Goal: Task Accomplishment & Management: Complete application form

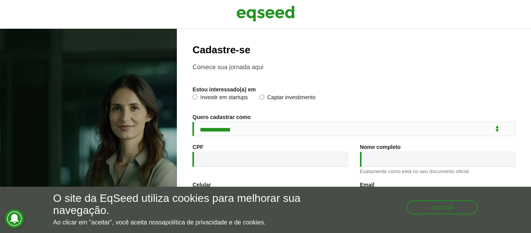
scroll to position [57, 0]
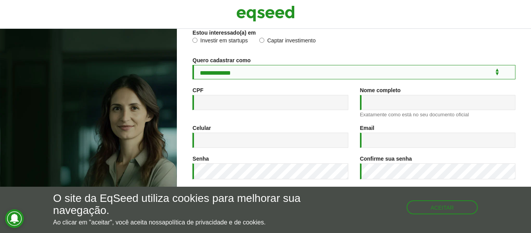
click at [499, 74] on select "**********" at bounding box center [353, 72] width 323 height 14
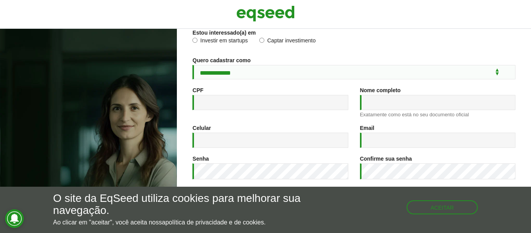
click at [368, 43] on div "Investir em startups Captar investimento" at bounding box center [353, 43] width 323 height 12
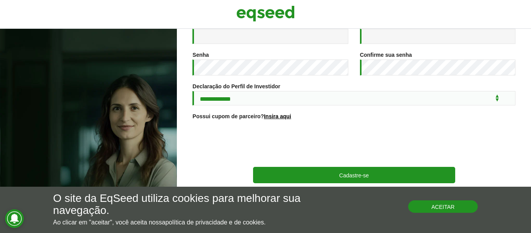
click at [456, 207] on button "Aceitar" at bounding box center [443, 206] width 70 height 12
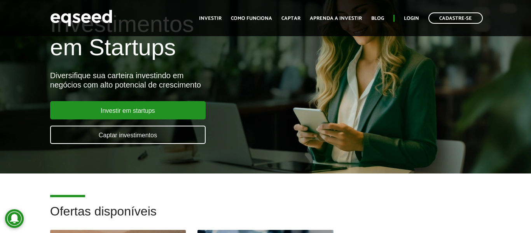
scroll to position [51, 0]
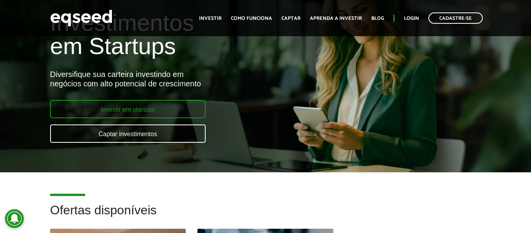
click at [107, 108] on link "Investir em startups" at bounding box center [127, 109] width 155 height 18
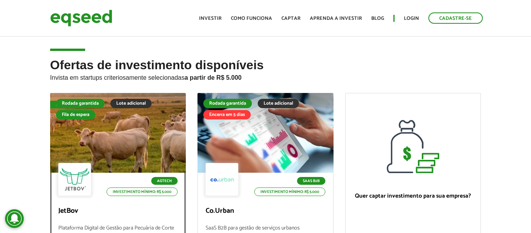
click at [168, 134] on div at bounding box center [118, 133] width 163 height 96
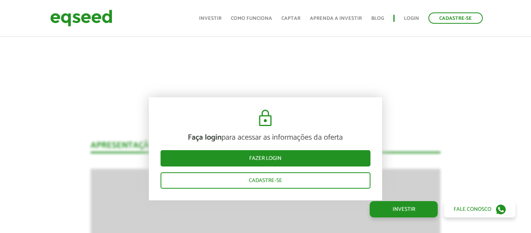
scroll to position [960, 0]
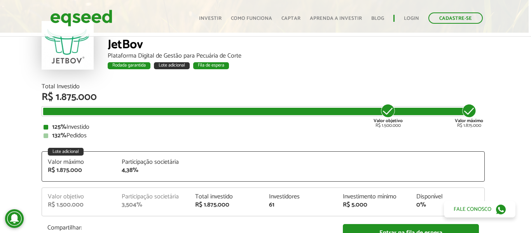
scroll to position [0, 2]
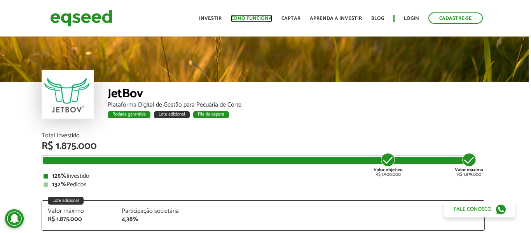
click at [267, 16] on link "Como funciona" at bounding box center [251, 18] width 41 height 5
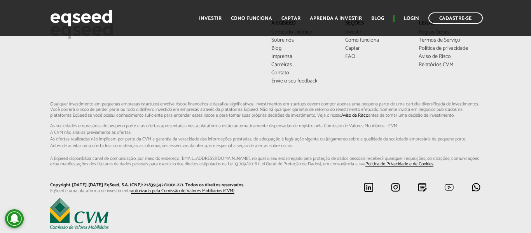
scroll to position [2041, 0]
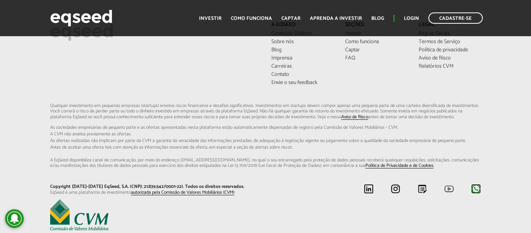
click at [475, 194] on img at bounding box center [476, 189] width 10 height 10
click at [288, 21] on link "Captar" at bounding box center [290, 18] width 19 height 5
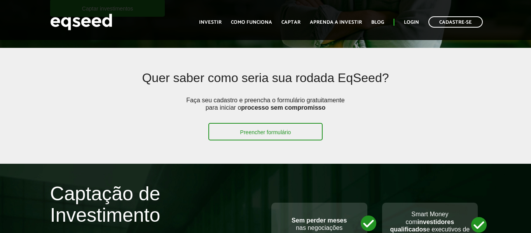
scroll to position [181, 0]
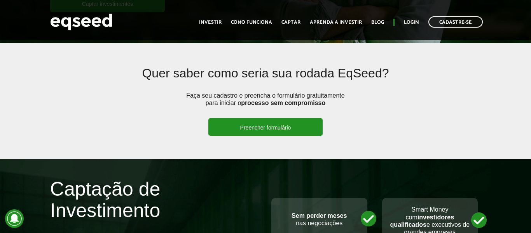
click at [237, 129] on link "Preencher formulário" at bounding box center [265, 126] width 115 height 17
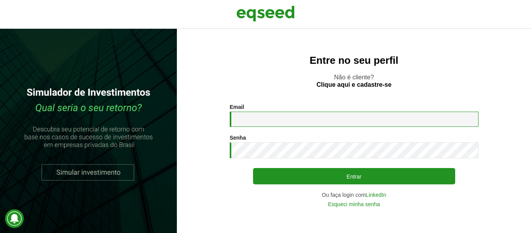
click at [254, 120] on input "Email *" at bounding box center [354, 119] width 249 height 15
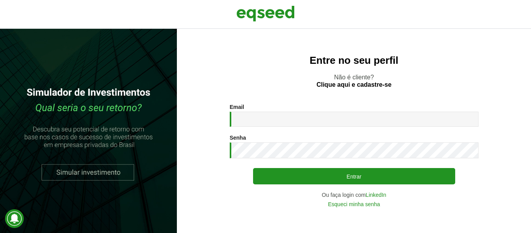
click at [243, 66] on div "Entre no seu perfil Não é cliente? Clique aqui e cadastre-se Email * Digite seu…" at bounding box center [354, 131] width 354 height 204
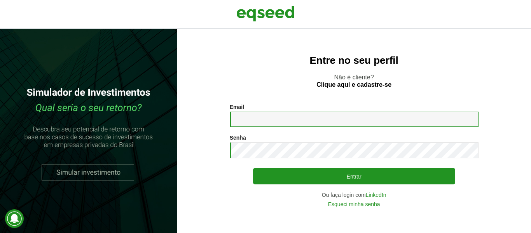
click at [253, 116] on input "Email *" at bounding box center [354, 119] width 249 height 15
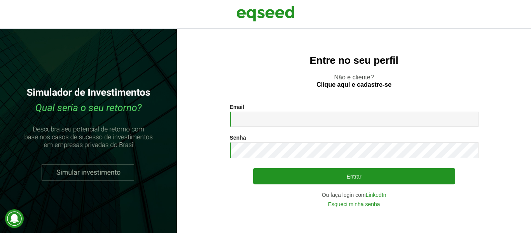
click at [320, 68] on div "Entre no seu perfil Não é cliente? Clique aqui e cadastre-se Email * Digite seu…" at bounding box center [354, 131] width 354 height 204
click at [278, 19] on img at bounding box center [265, 13] width 58 height 19
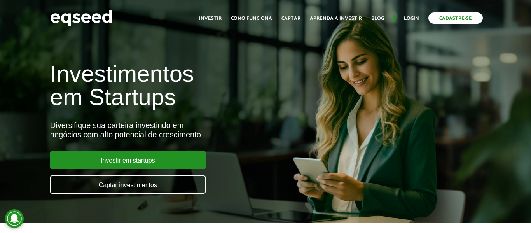
click at [450, 15] on link "Cadastre-se" at bounding box center [455, 17] width 54 height 11
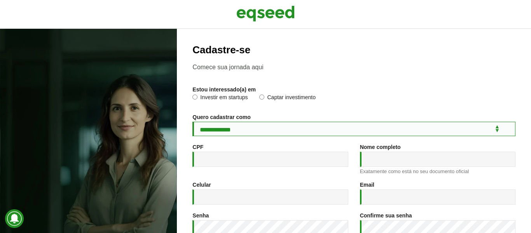
click at [270, 124] on select "**********" at bounding box center [353, 129] width 323 height 14
select select "***"
click at [192, 122] on select "**********" at bounding box center [353, 129] width 323 height 14
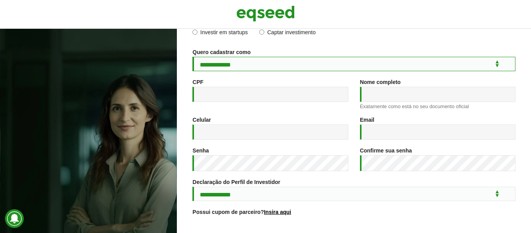
scroll to position [65, 0]
click at [298, 90] on input "CPF *" at bounding box center [269, 94] width 155 height 15
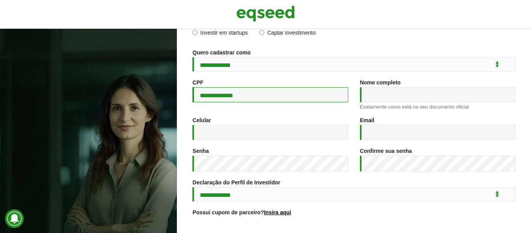
type input "**********"
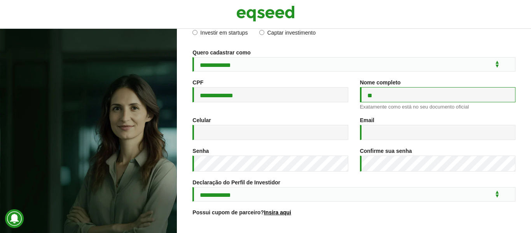
type input "**********"
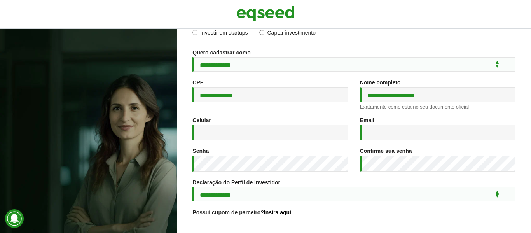
click at [251, 131] on input "Celular *" at bounding box center [269, 132] width 155 height 15
type input "**********"
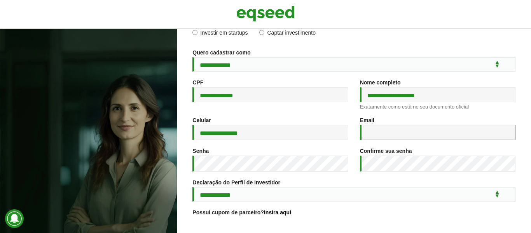
click at [374, 134] on input "Email *" at bounding box center [437, 132] width 155 height 15
type input "**********"
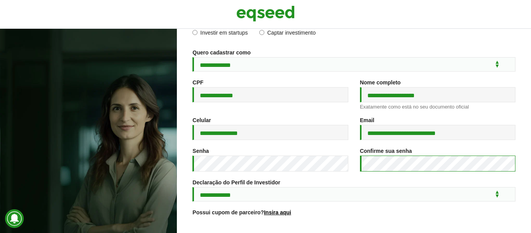
scroll to position [165, 0]
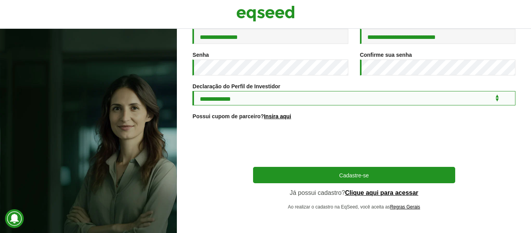
click at [278, 95] on select "**********" at bounding box center [353, 98] width 323 height 14
click at [192, 91] on select "**********" at bounding box center [353, 98] width 323 height 14
click at [253, 99] on select "**********" at bounding box center [353, 98] width 323 height 14
select select "***"
click at [192, 91] on select "**********" at bounding box center [353, 98] width 323 height 14
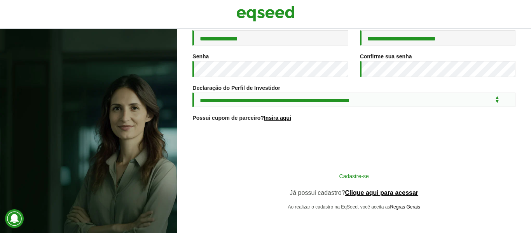
click at [315, 171] on button "Cadastre-se" at bounding box center [354, 175] width 202 height 15
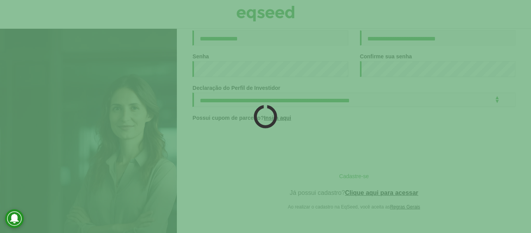
scroll to position [164, 0]
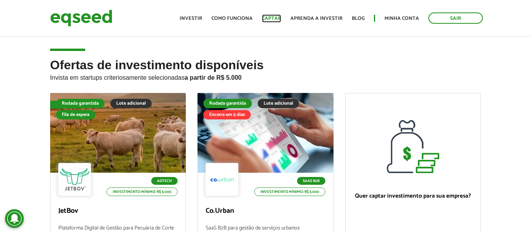
click at [276, 21] on link "Captar" at bounding box center [271, 18] width 19 height 5
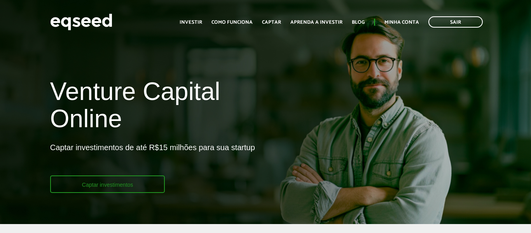
click at [141, 183] on link "Captar investimentos" at bounding box center [107, 183] width 115 height 17
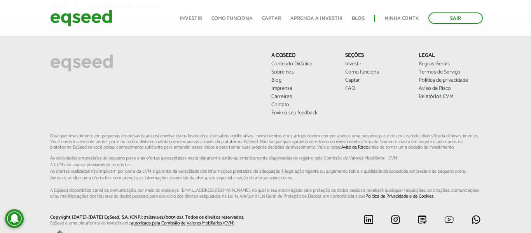
scroll to position [574, 0]
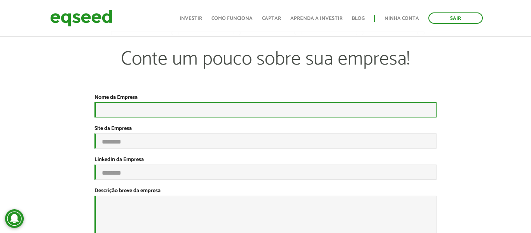
scroll to position [5, 0]
click at [241, 109] on input "Nome da Empresa *" at bounding box center [265, 110] width 342 height 15
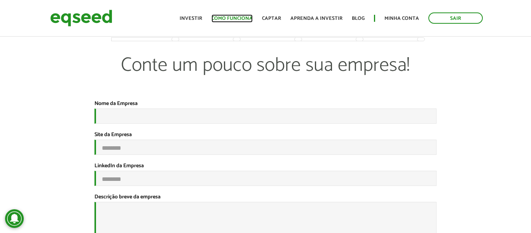
click at [249, 16] on link "Como funciona" at bounding box center [231, 18] width 41 height 5
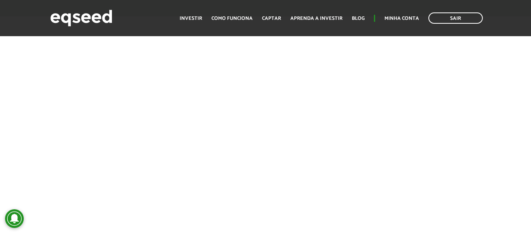
scroll to position [1185, 0]
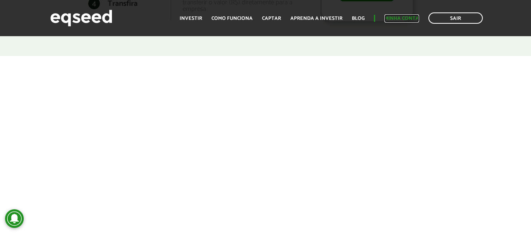
click at [398, 20] on link "Minha conta" at bounding box center [401, 18] width 35 height 5
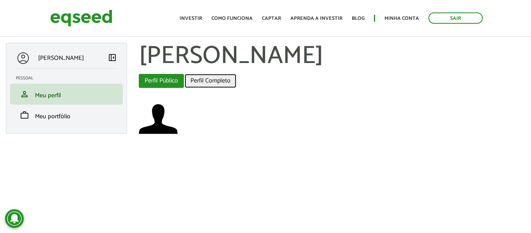
click at [196, 81] on link "Perfil Completo" at bounding box center [211, 81] width 52 height 14
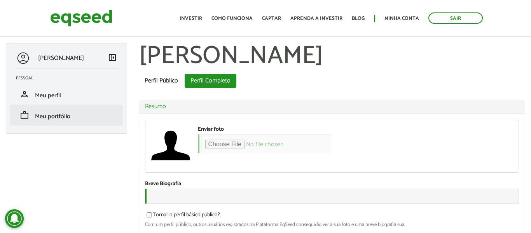
click at [50, 109] on li "work Meu portfólio" at bounding box center [66, 115] width 113 height 21
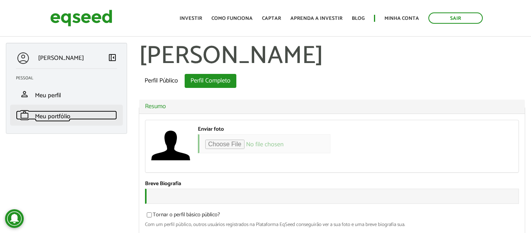
click at [47, 120] on span "Meu portfólio" at bounding box center [52, 116] width 35 height 10
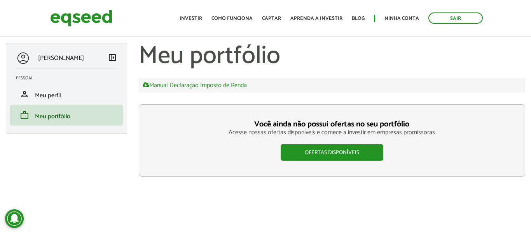
click at [63, 56] on p "RAFAEL SOUZA CARBONI" at bounding box center [61, 57] width 46 height 7
click at [81, 16] on img at bounding box center [81, 18] width 62 height 21
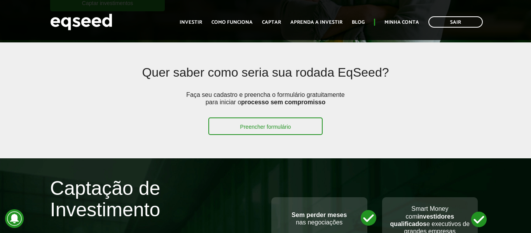
scroll to position [182, 0]
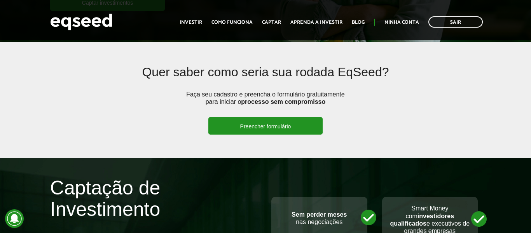
click at [229, 126] on link "Preencher formulário" at bounding box center [265, 125] width 115 height 17
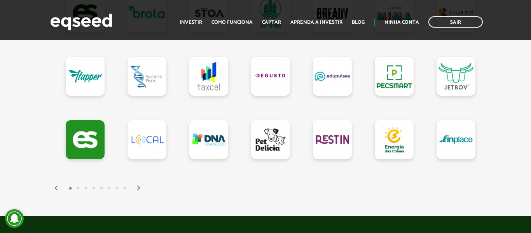
scroll to position [769, 0]
click at [141, 188] on img at bounding box center [138, 187] width 5 height 5
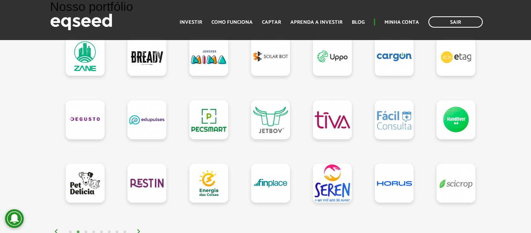
scroll to position [722, 0]
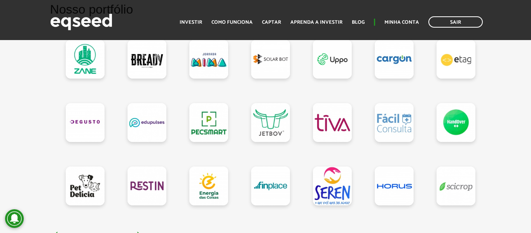
click at [139, 232] on img at bounding box center [138, 234] width 5 height 5
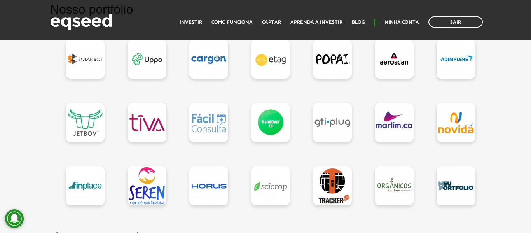
click at [139, 232] on img at bounding box center [138, 234] width 5 height 5
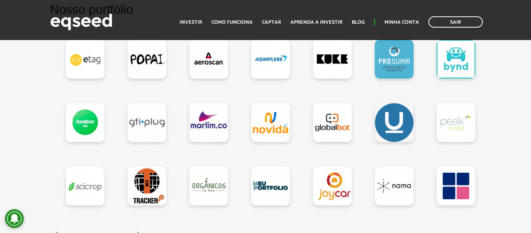
click at [139, 232] on img at bounding box center [138, 234] width 5 height 5
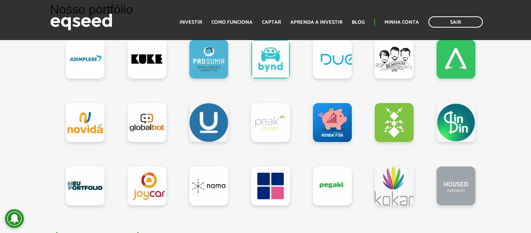
click at [139, 232] on img at bounding box center [138, 234] width 5 height 5
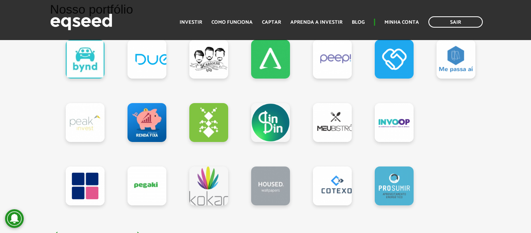
click at [139, 232] on img at bounding box center [138, 234] width 5 height 5
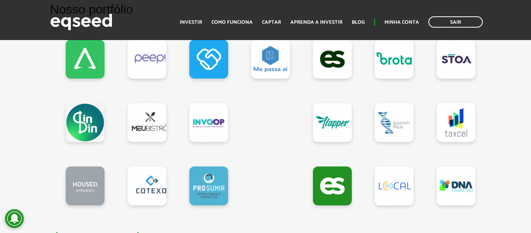
click at [139, 232] on img at bounding box center [138, 234] width 5 height 5
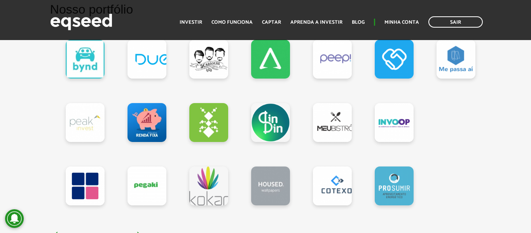
click at [139, 232] on img at bounding box center [138, 234] width 5 height 5
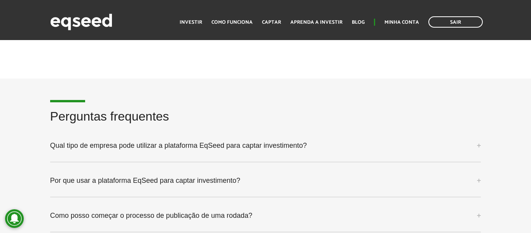
scroll to position [1930, 0]
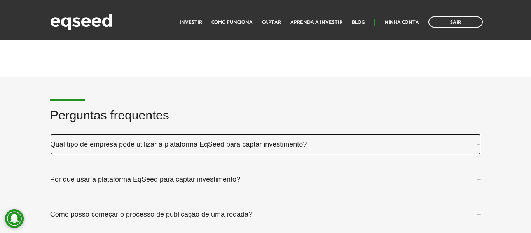
click at [188, 143] on link "Qual tipo de empresa pode utilizar a plataforma EqSeed para captar investimento?" at bounding box center [265, 144] width 431 height 21
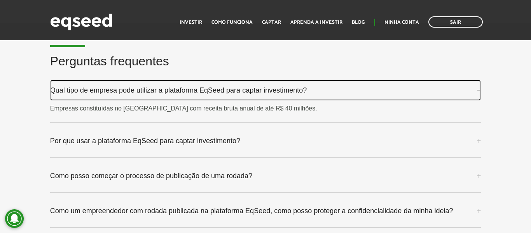
scroll to position [1986, 0]
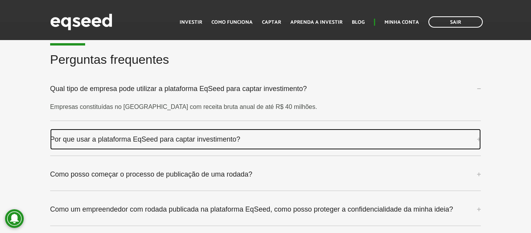
click at [183, 131] on link "Por que usar a plataforma EqSeed para captar investimento?" at bounding box center [265, 139] width 431 height 21
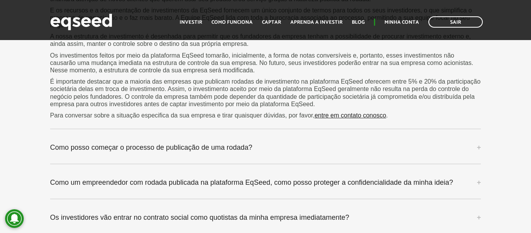
scroll to position [2233, 0]
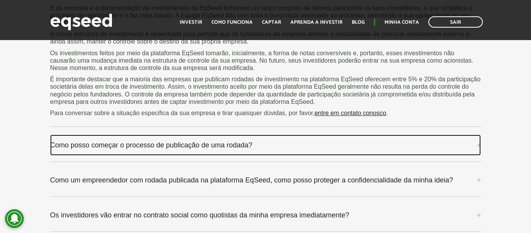
click at [183, 140] on link "Como posso começar o processo de publicação de uma rodada?" at bounding box center [265, 144] width 431 height 21
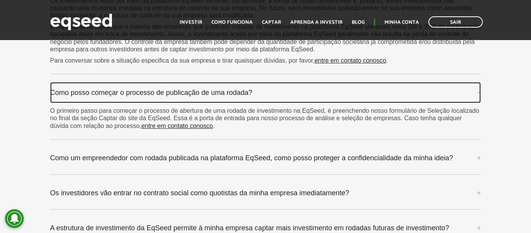
scroll to position [2287, 0]
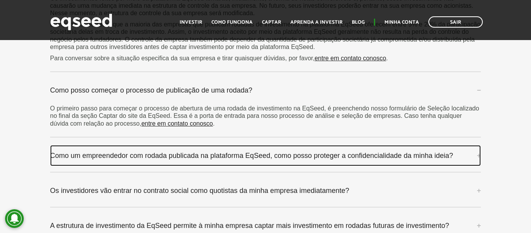
click at [183, 145] on link "Como um empreendedor com rodada publicada na plataforma EqSeed, como posso prot…" at bounding box center [265, 155] width 431 height 21
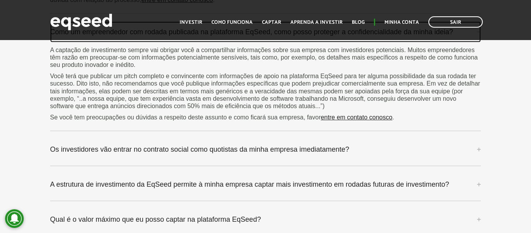
scroll to position [2412, 0]
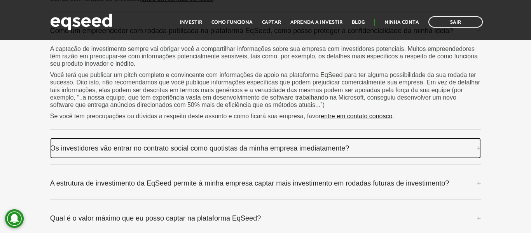
click at [182, 143] on link "Os investidores vão entrar no contrato social como quotistas da minha empresa i…" at bounding box center [265, 148] width 431 height 21
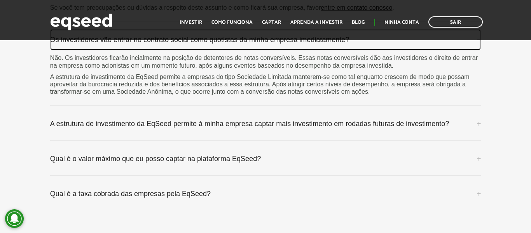
scroll to position [2525, 0]
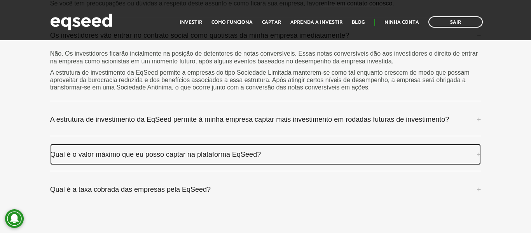
click at [182, 144] on link "Qual é o valor máximo que eu posso captar na plataforma EqSeed?" at bounding box center [265, 154] width 431 height 21
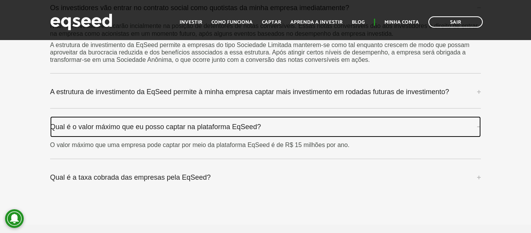
scroll to position [2554, 0]
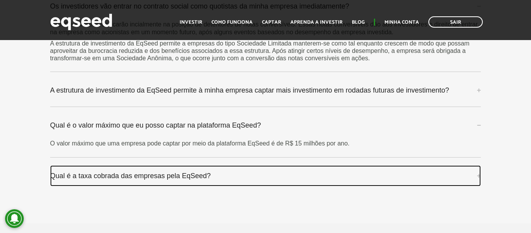
click at [178, 165] on link "Qual é a taxa cobrada das empresas pela EqSeed?" at bounding box center [265, 175] width 431 height 21
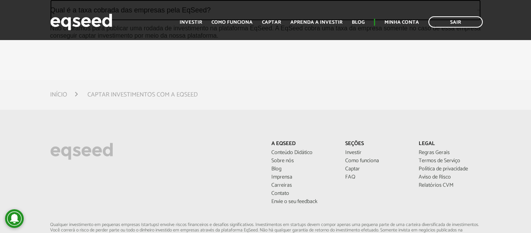
scroll to position [2720, 0]
